Goal: Unclear: Browse casually

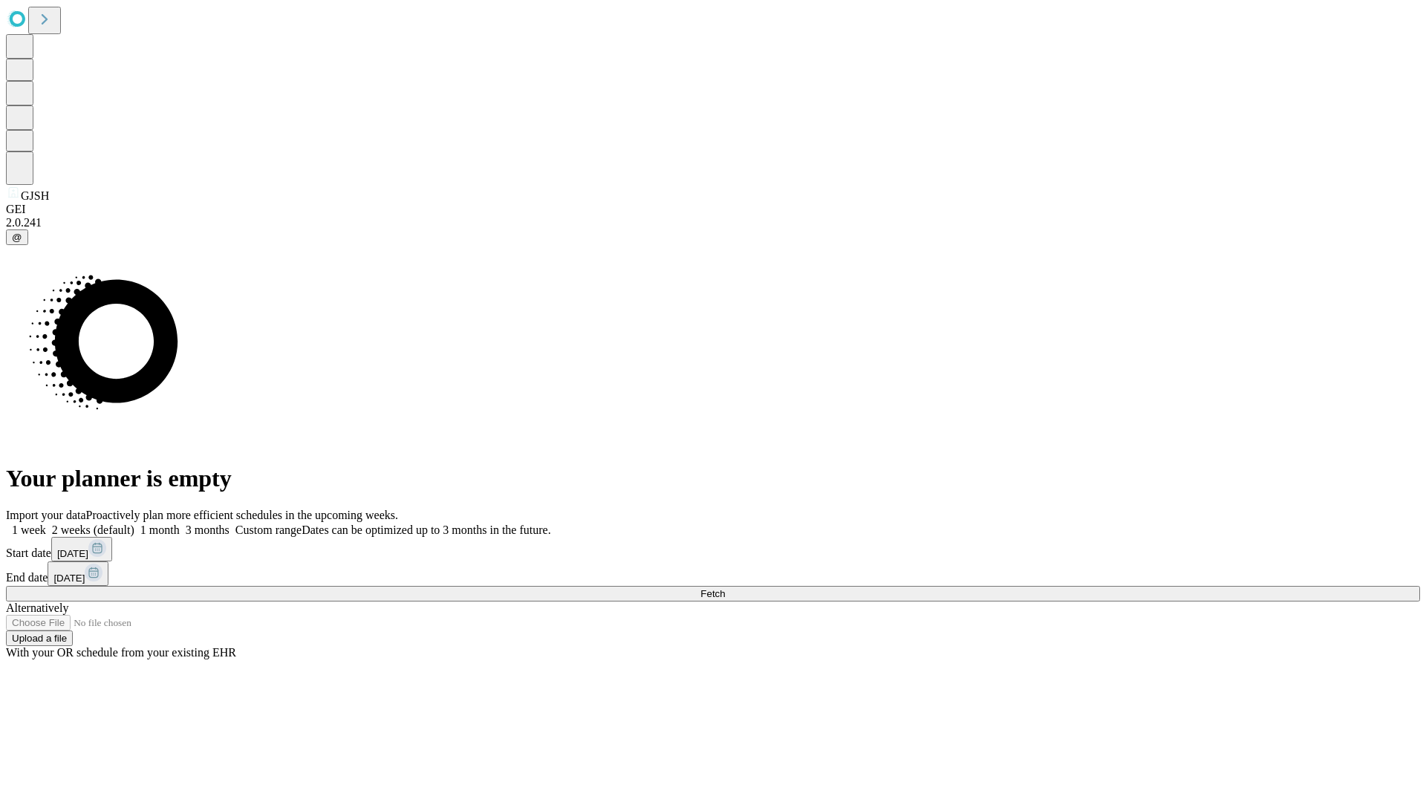
click at [725, 588] on span "Fetch" at bounding box center [712, 593] width 25 height 11
